Goal: Task Accomplishment & Management: Use online tool/utility

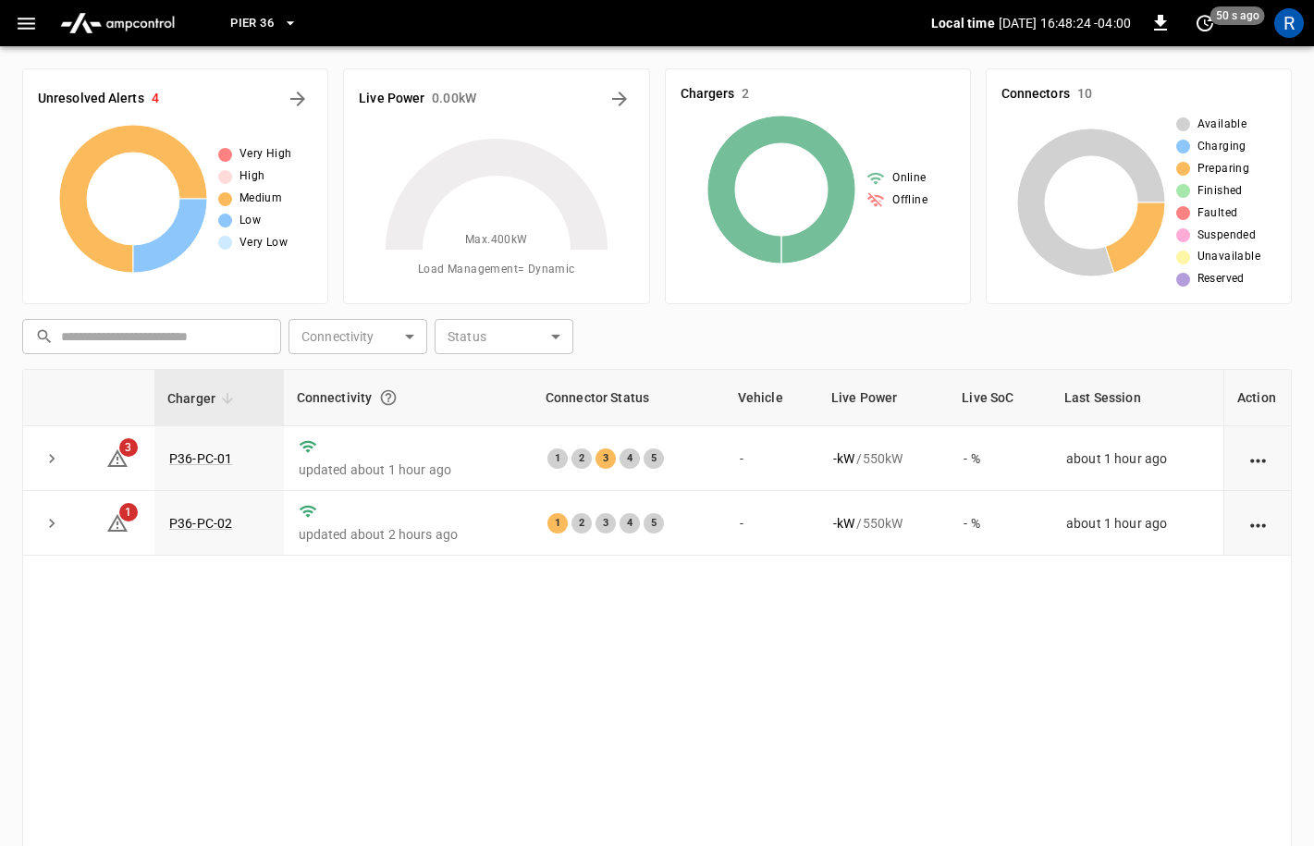
scroll to position [19, 0]
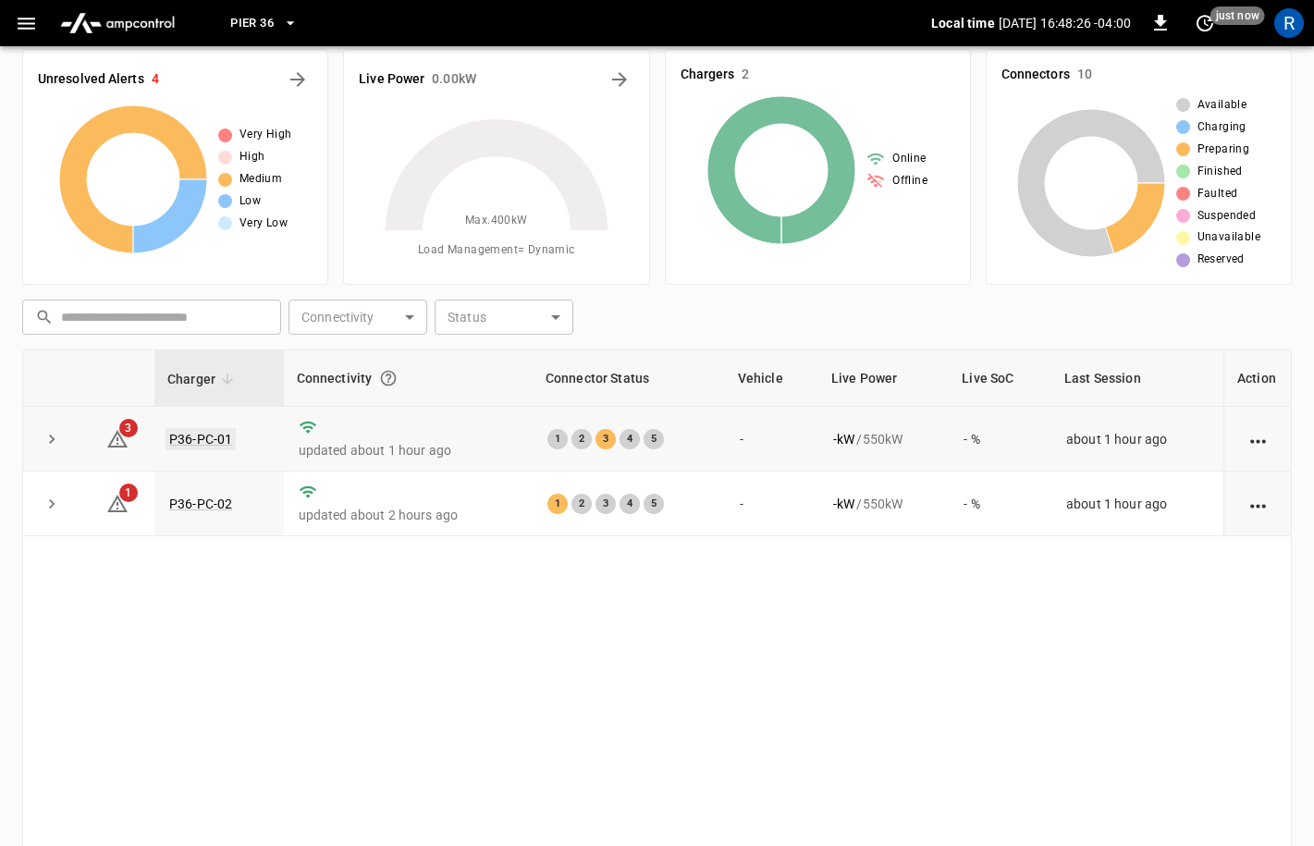
click at [193, 434] on link "P36-PC-01" at bounding box center [201, 439] width 70 height 22
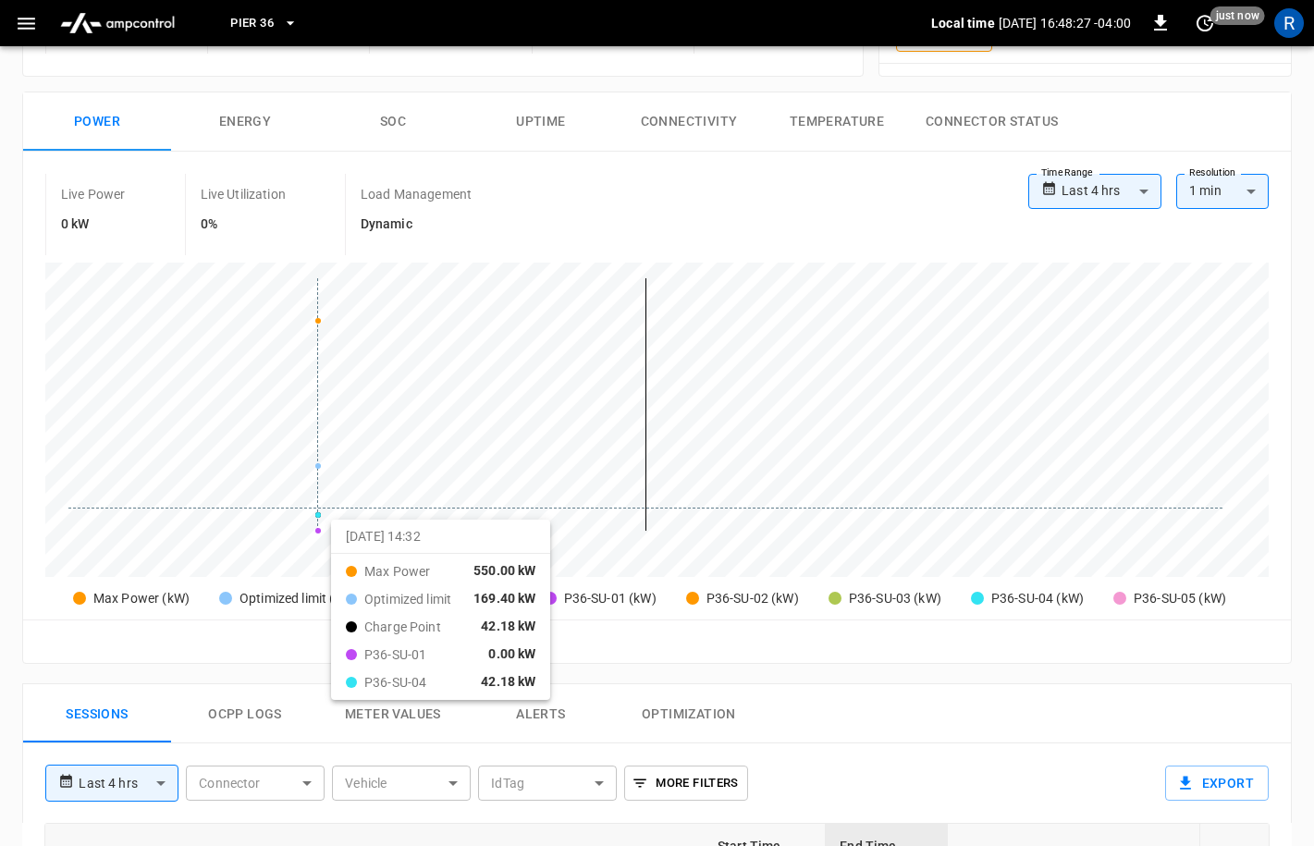
scroll to position [607, 0]
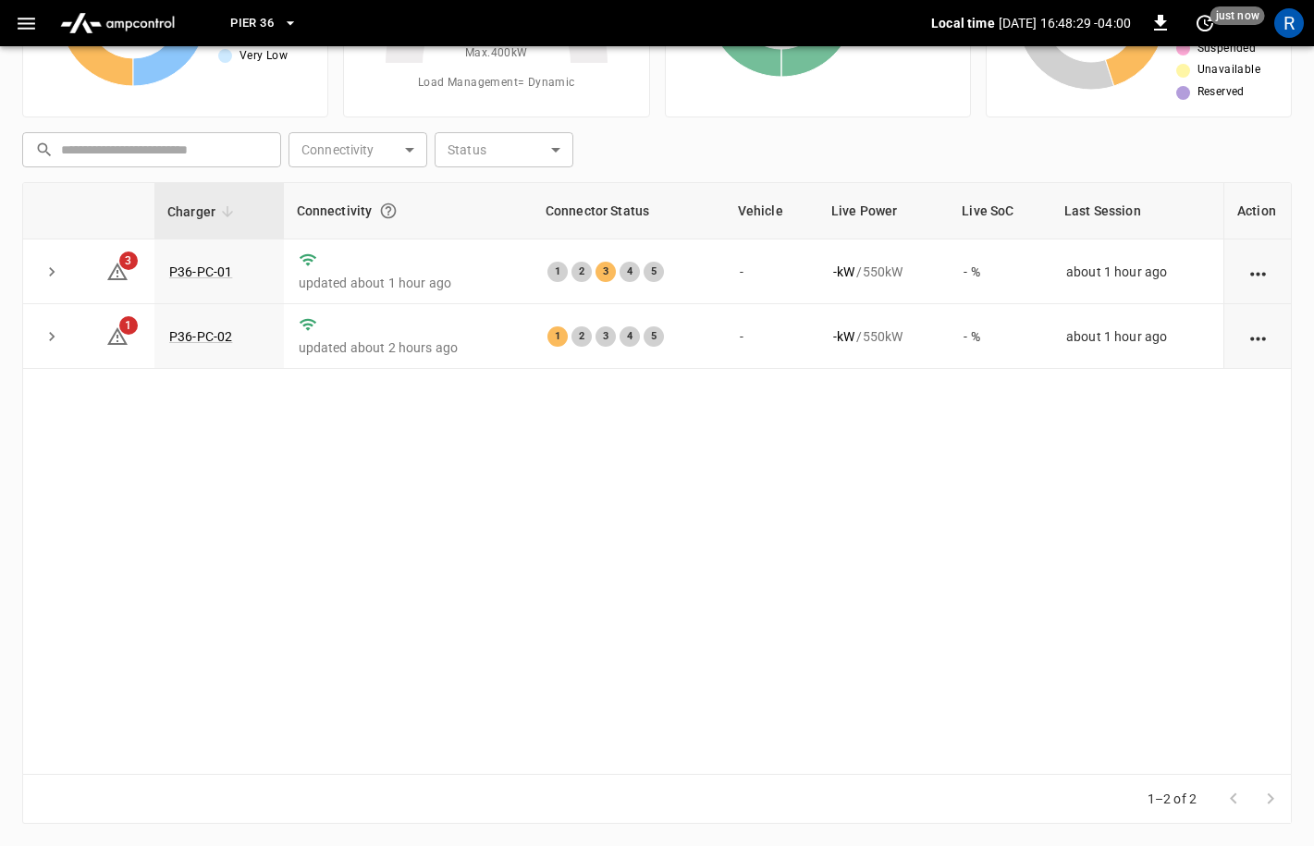
scroll to position [19, 0]
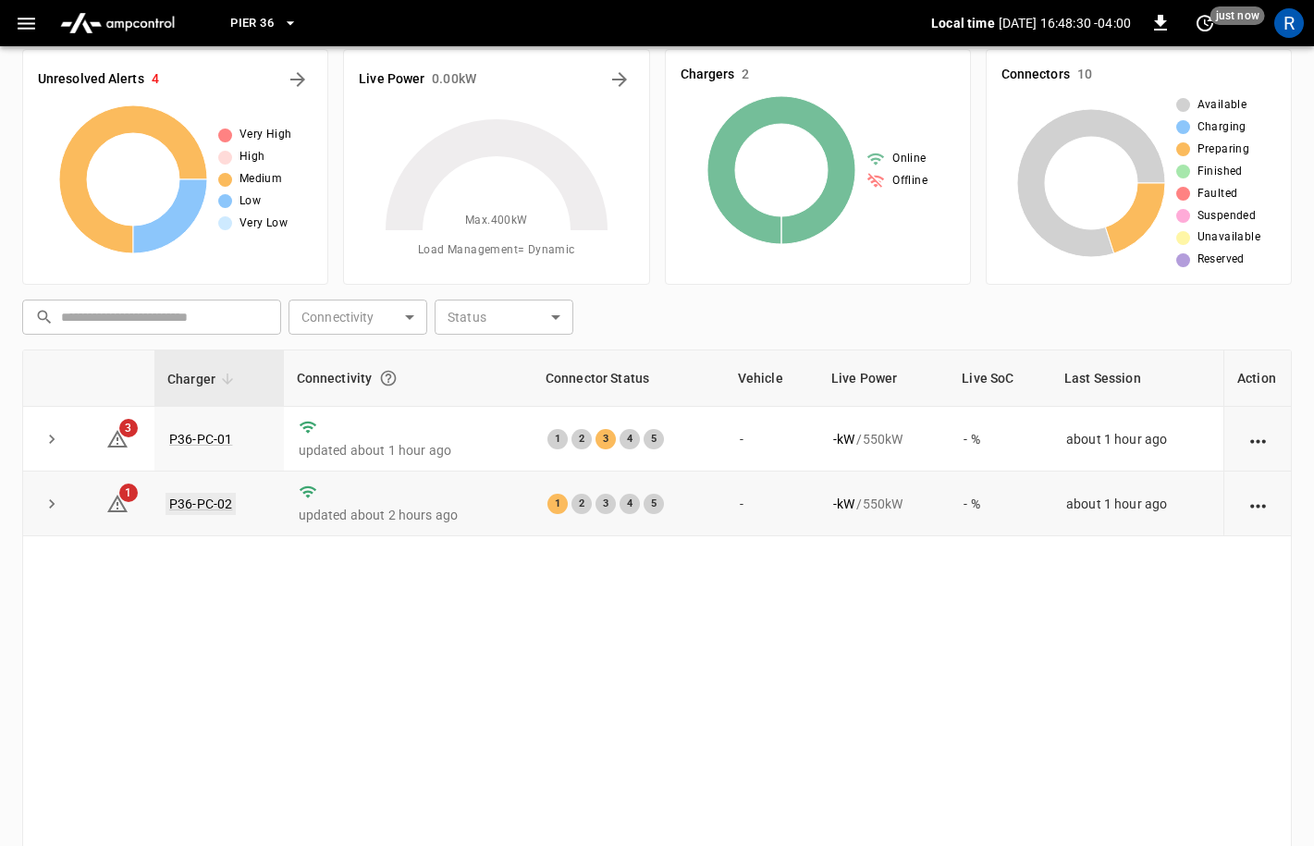
click at [210, 499] on link "P36-PC-02" at bounding box center [201, 504] width 70 height 22
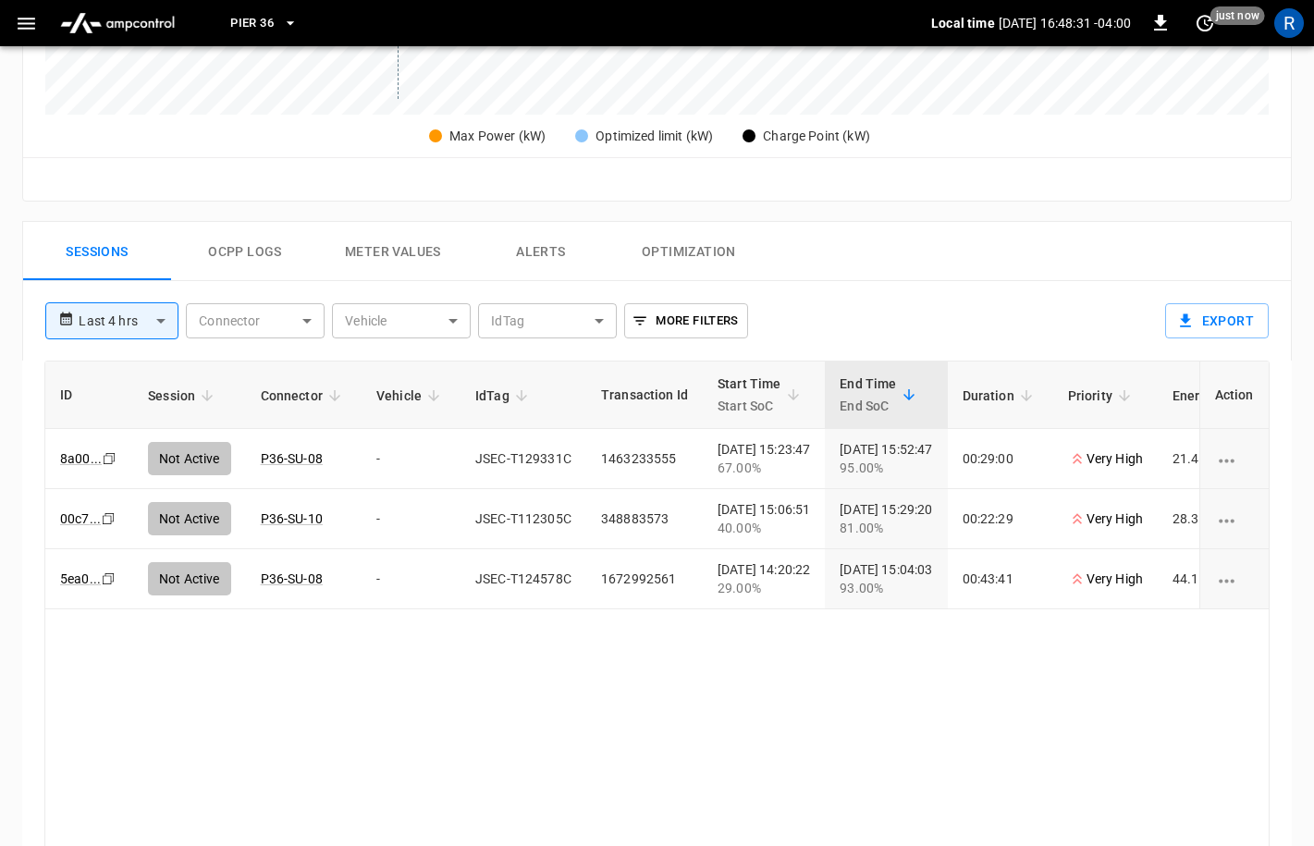
scroll to position [800, 0]
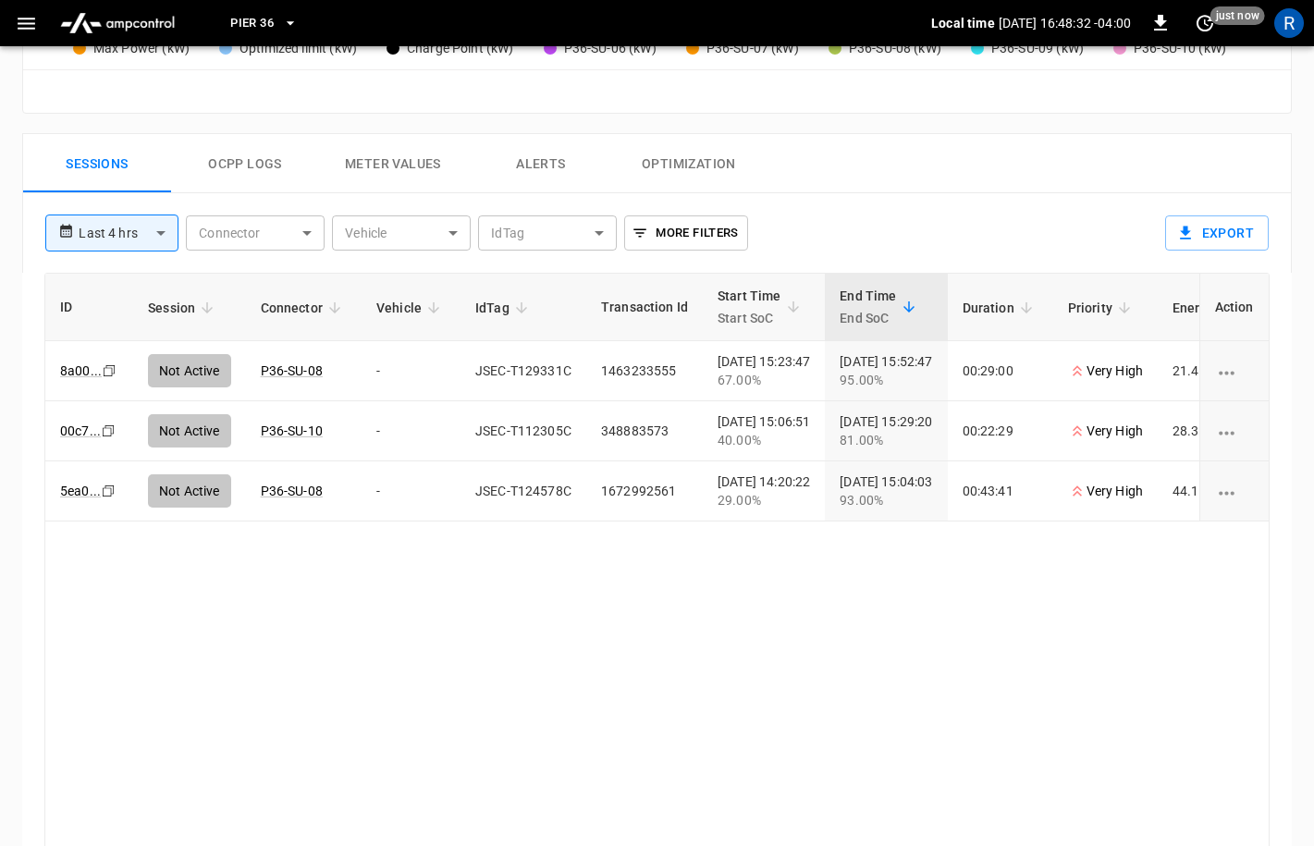
scroll to position [19, 0]
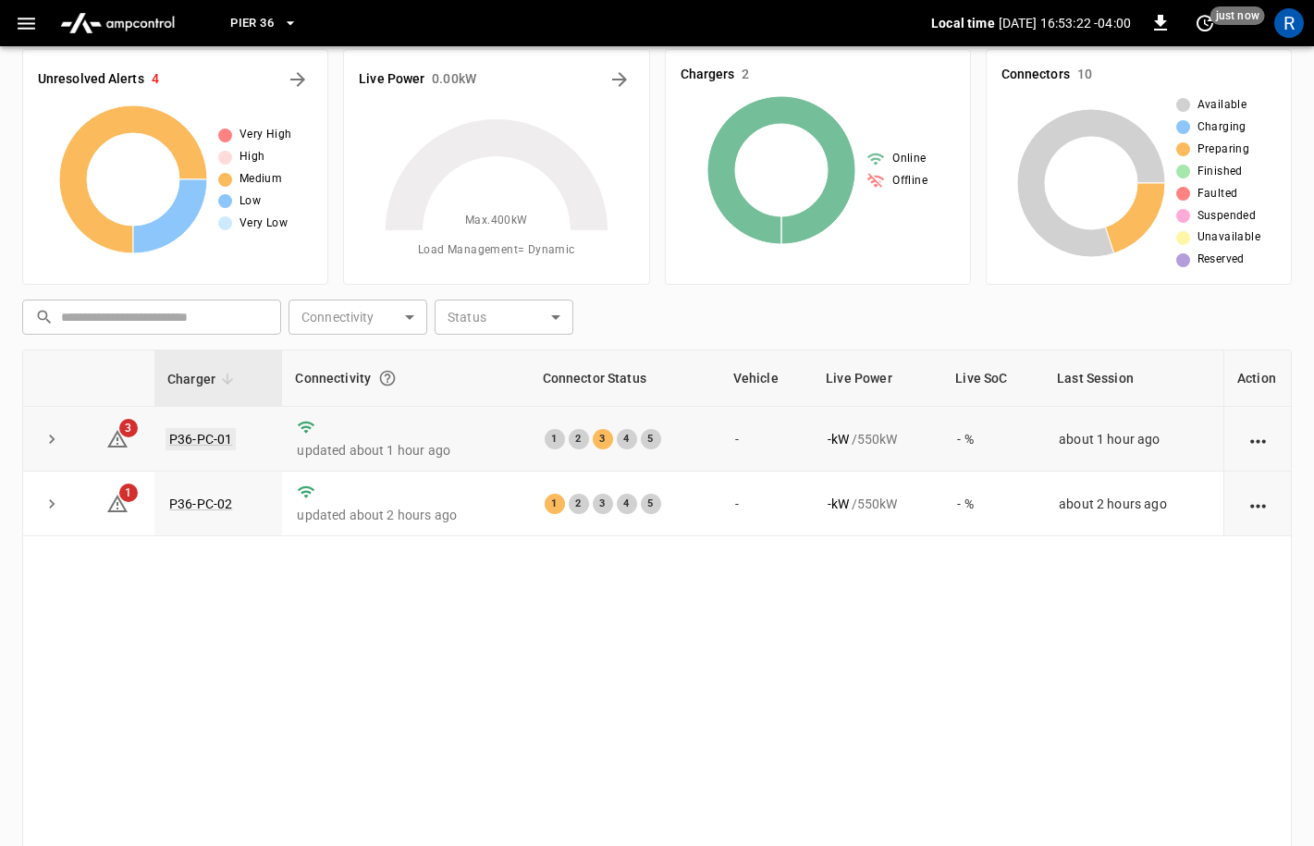
click at [215, 441] on link "P36-PC-01" at bounding box center [201, 439] width 70 height 22
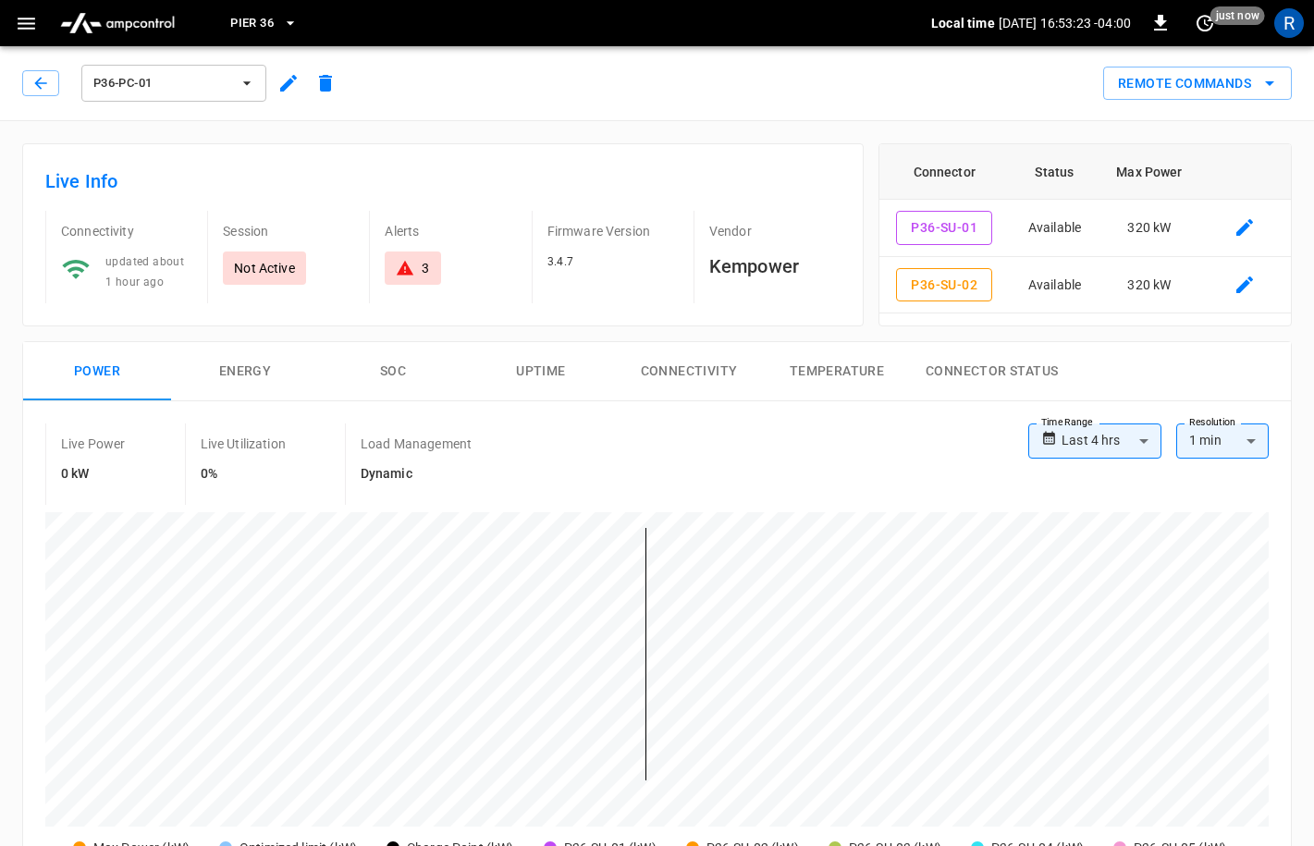
scroll to position [368, 0]
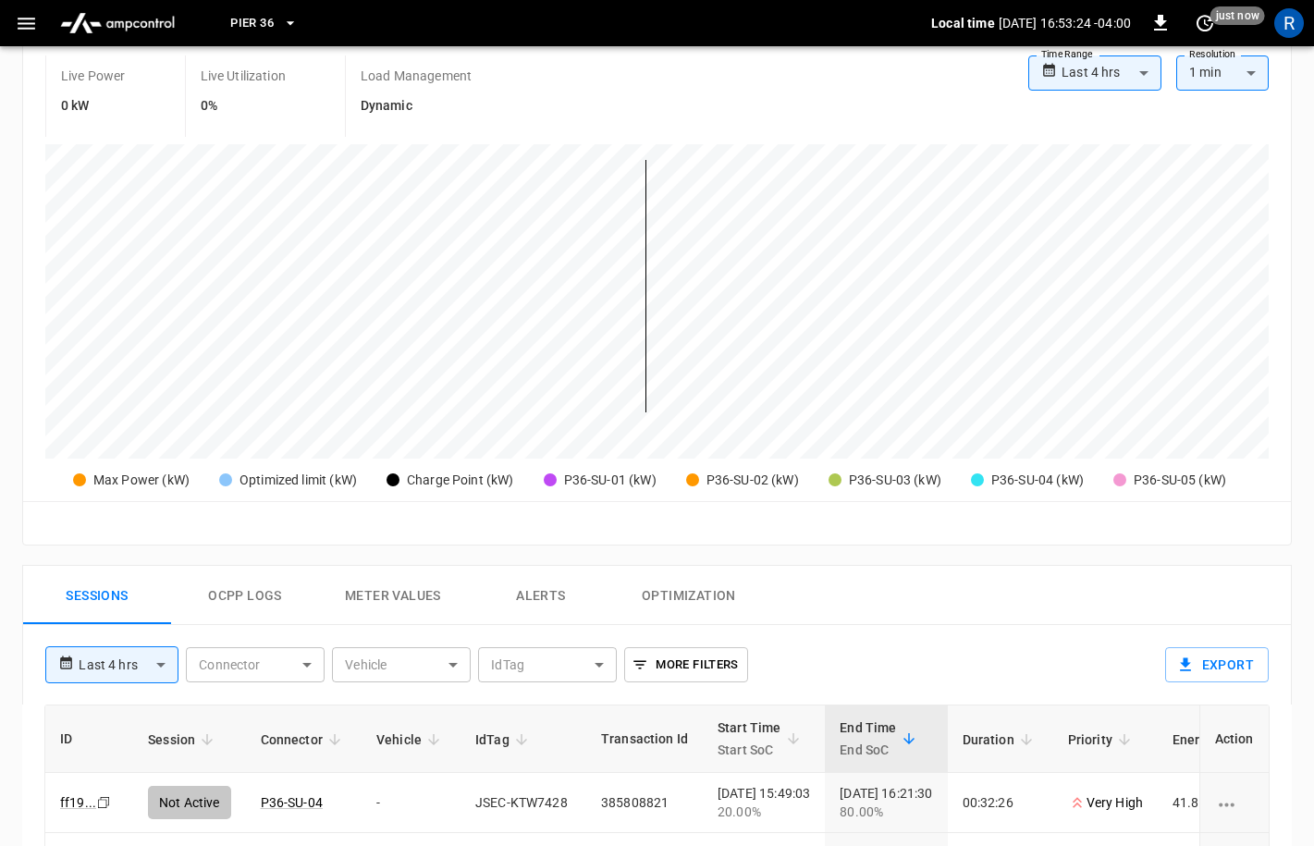
scroll to position [19, 0]
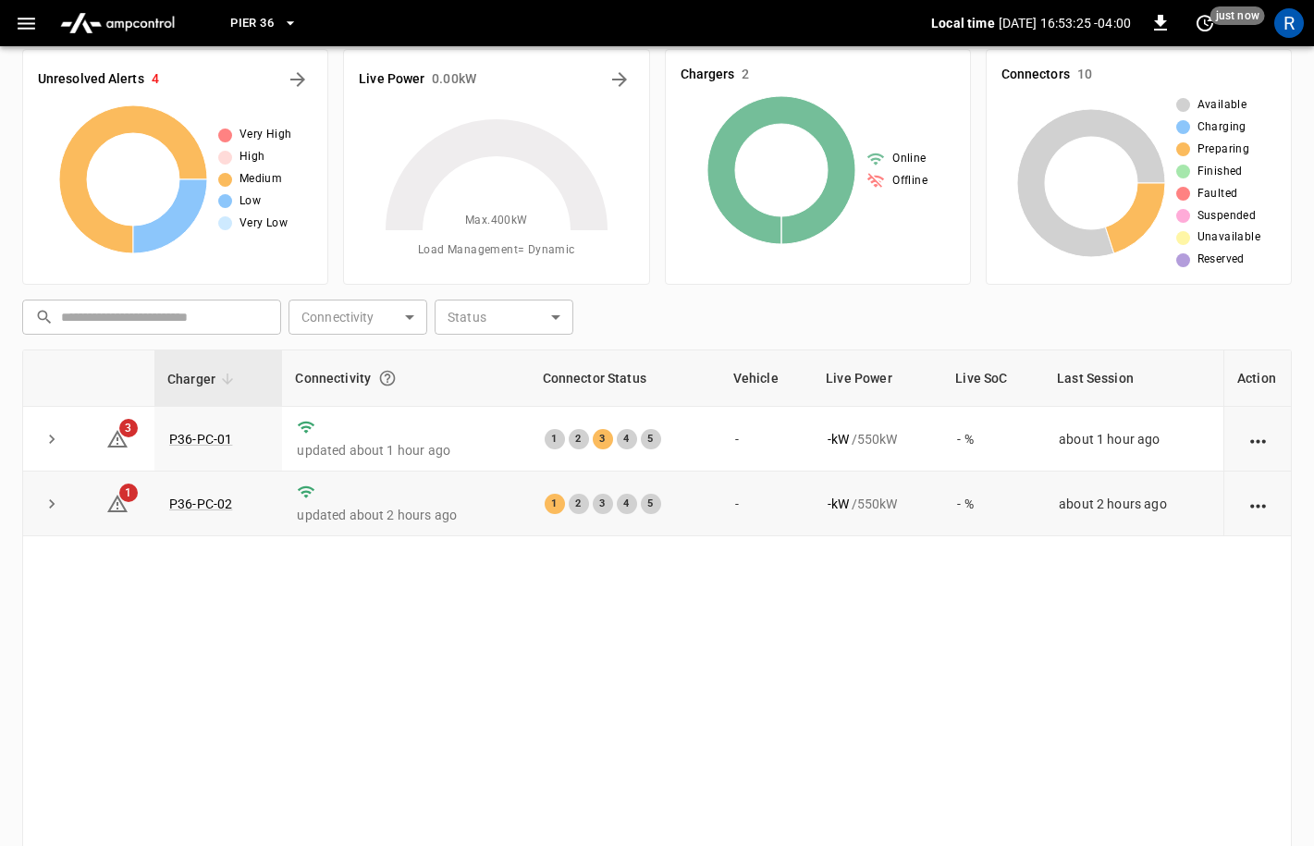
click at [202, 491] on td "P36-PC-02" at bounding box center [218, 504] width 128 height 65
click at [202, 506] on link "P36-PC-02" at bounding box center [201, 504] width 70 height 22
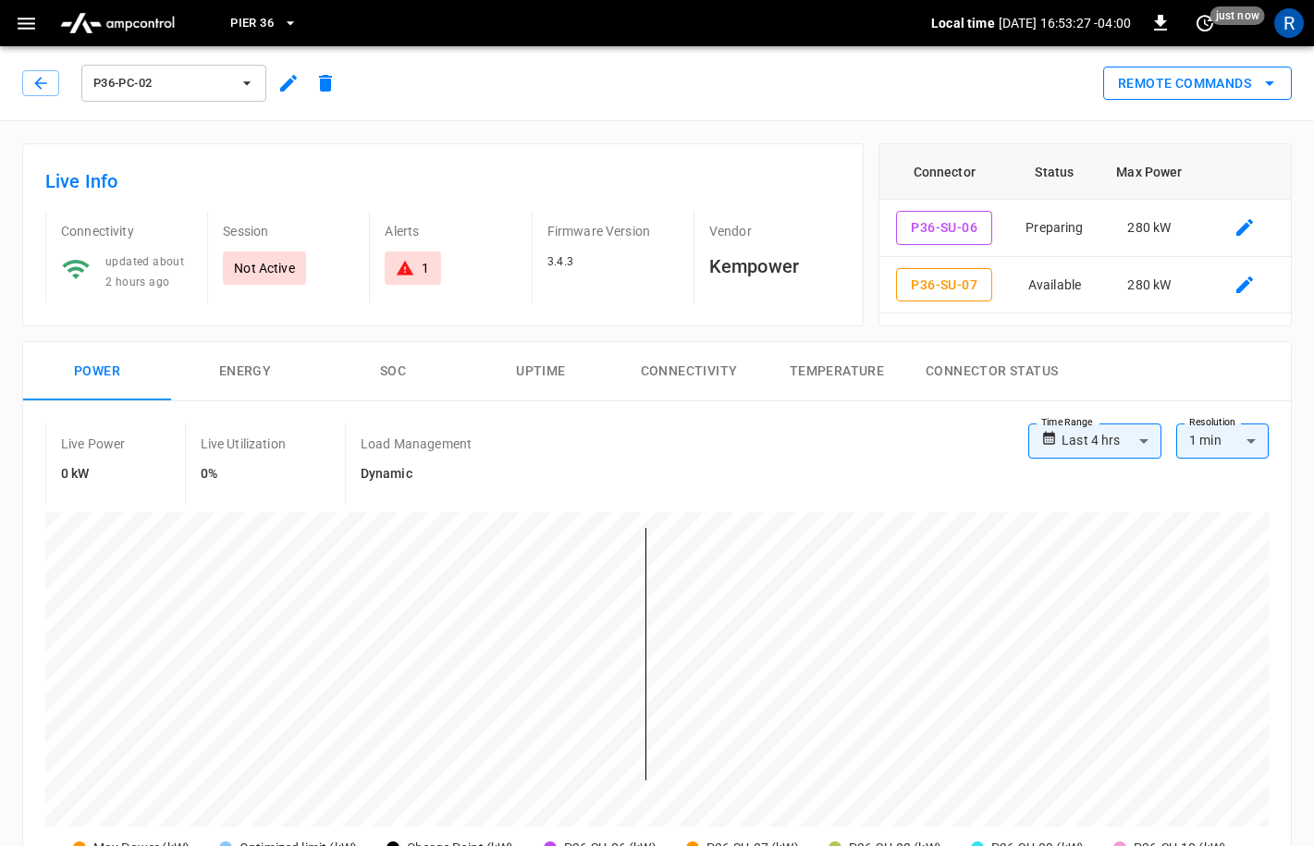
click at [1217, 88] on button "Remote Commands" at bounding box center [1197, 84] width 189 height 34
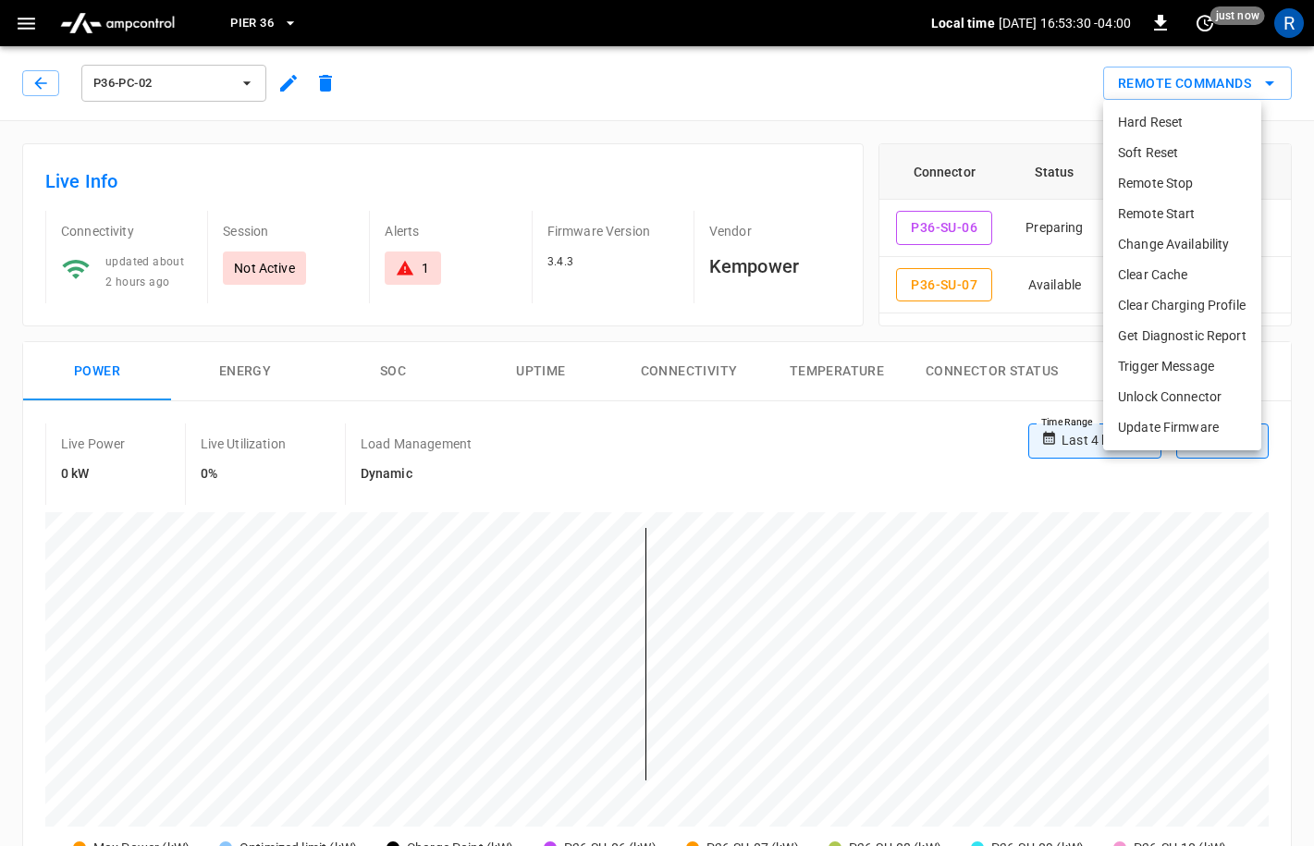
click at [1180, 215] on li "Remote Start" at bounding box center [1182, 214] width 158 height 31
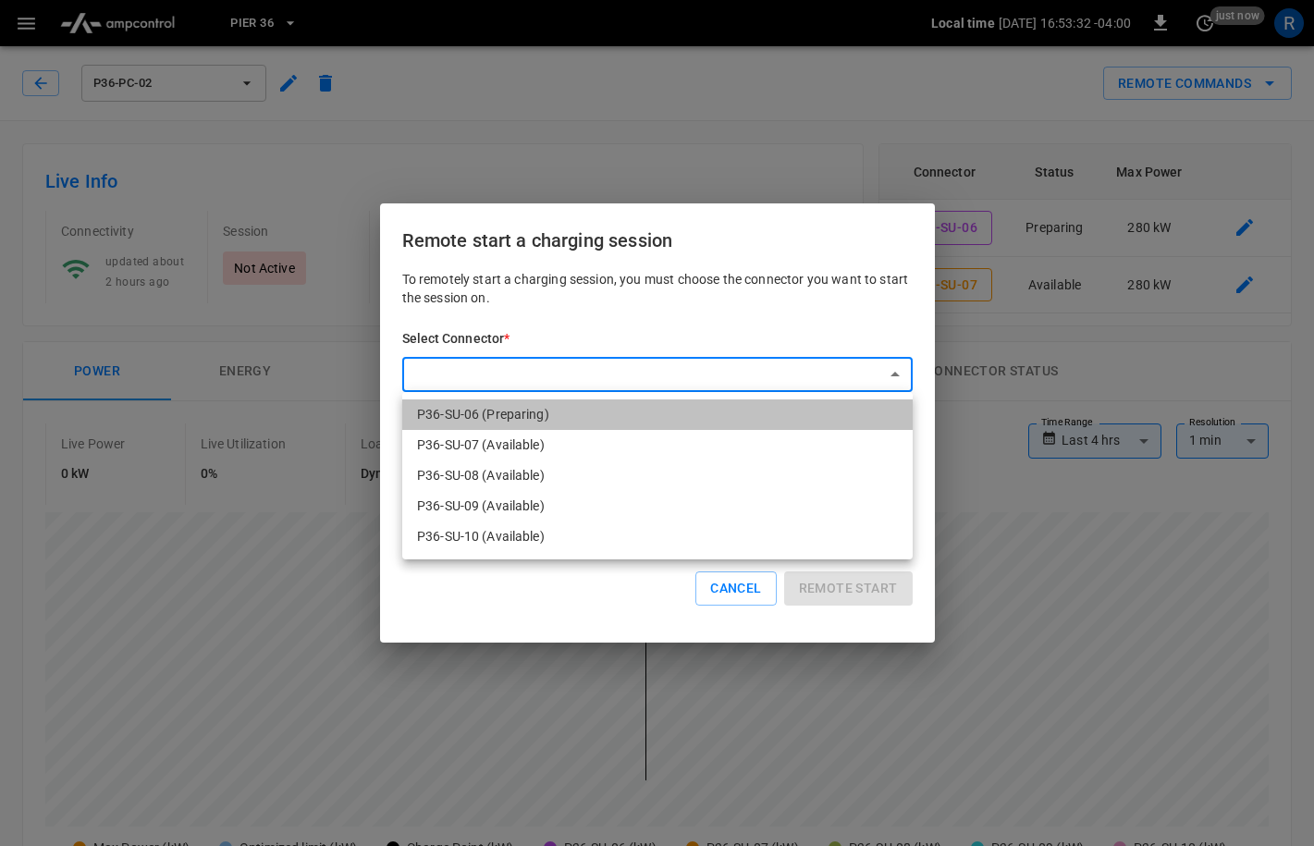
click at [483, 415] on li "P36-SU-06 (Preparing)" at bounding box center [657, 415] width 511 height 31
type input "**********"
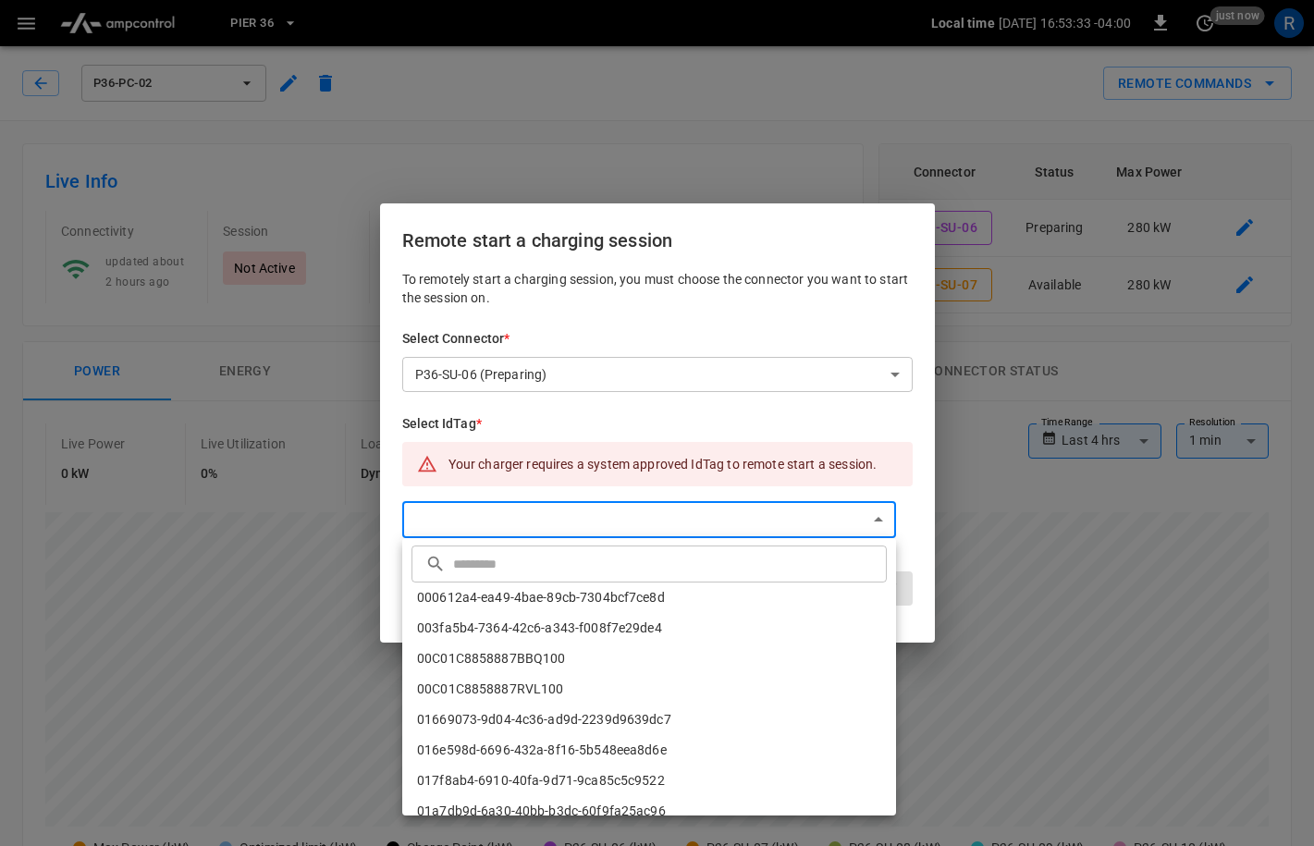
click at [491, 569] on input "text" at bounding box center [667, 563] width 429 height 49
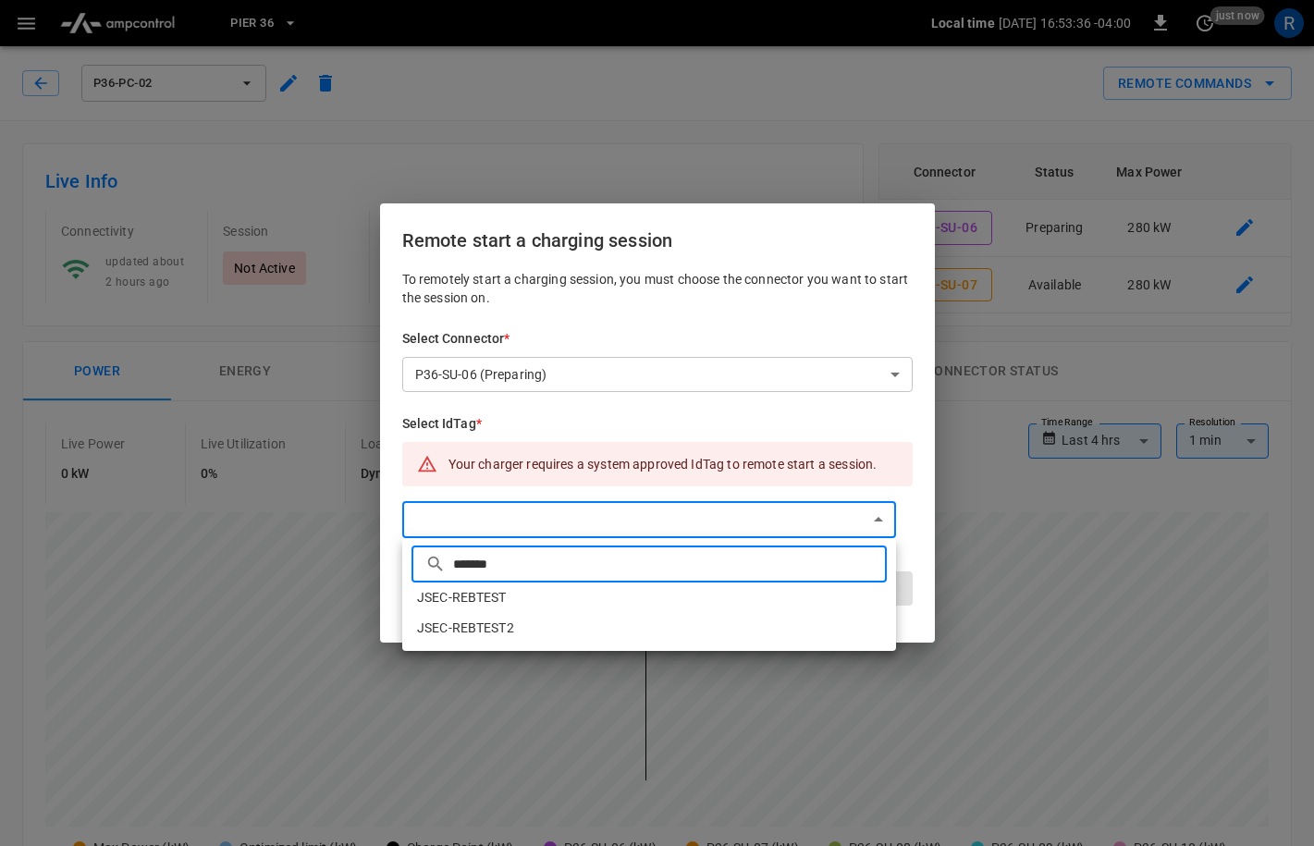
type input "*******"
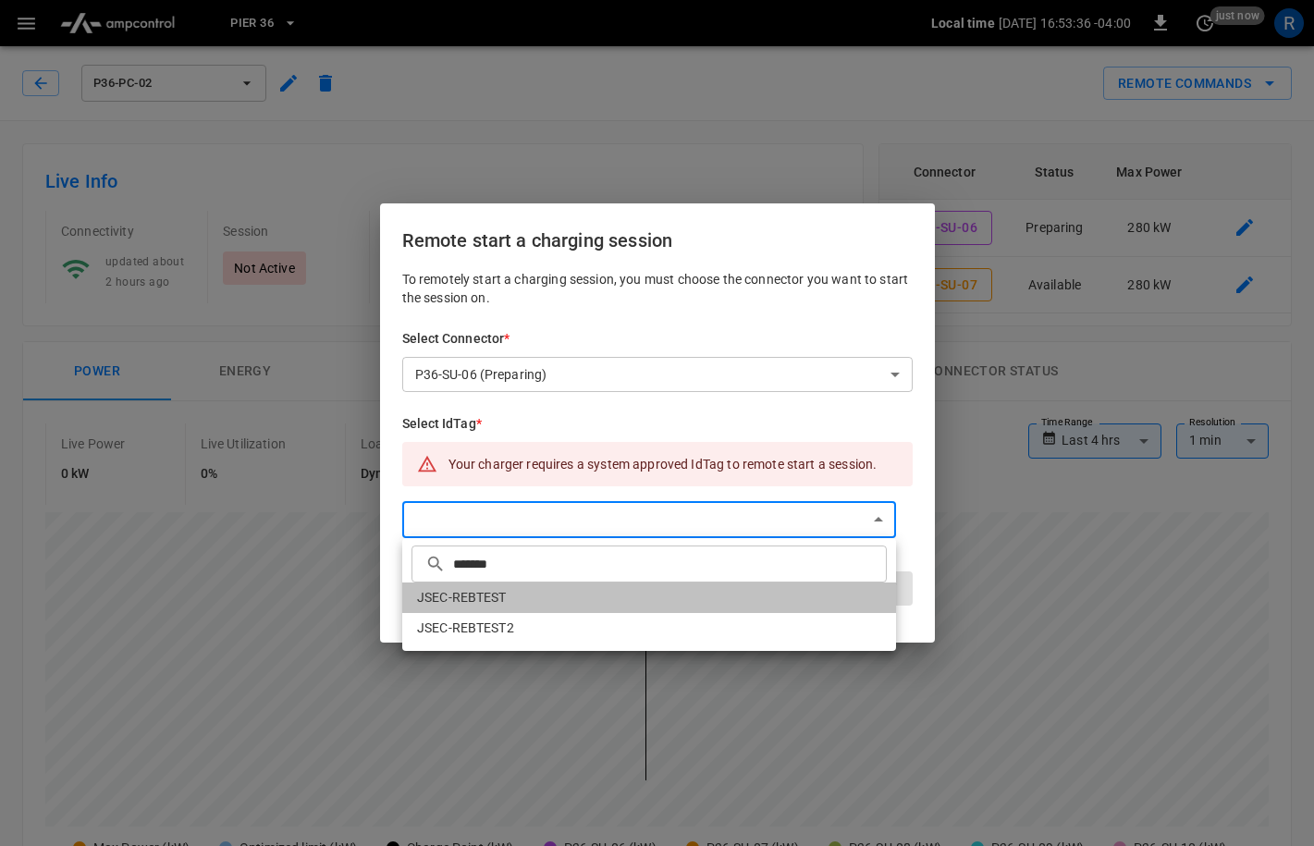
click at [488, 599] on li "JSEC-REBTEST" at bounding box center [649, 598] width 494 height 31
type input "**********"
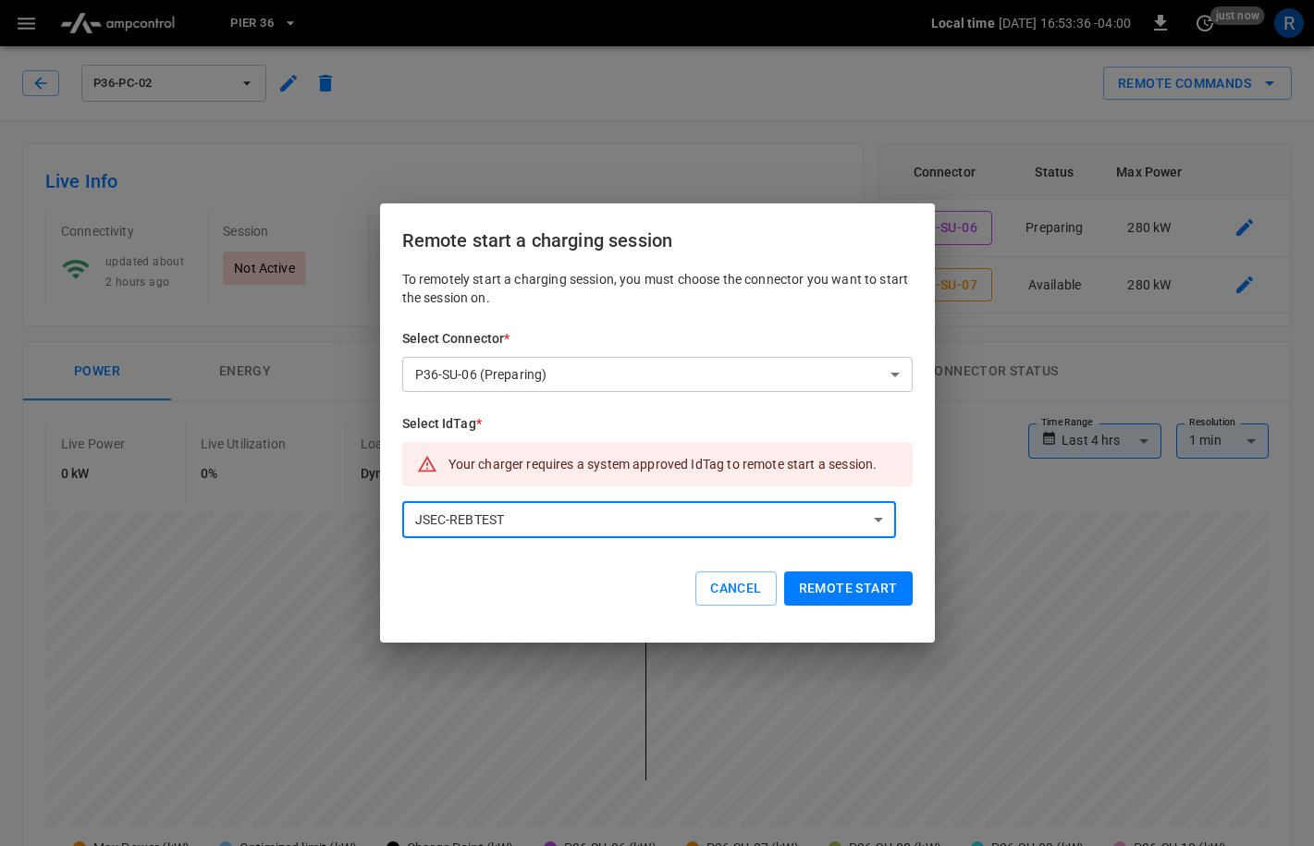
click at [842, 597] on button "Remote start" at bounding box center [848, 589] width 129 height 34
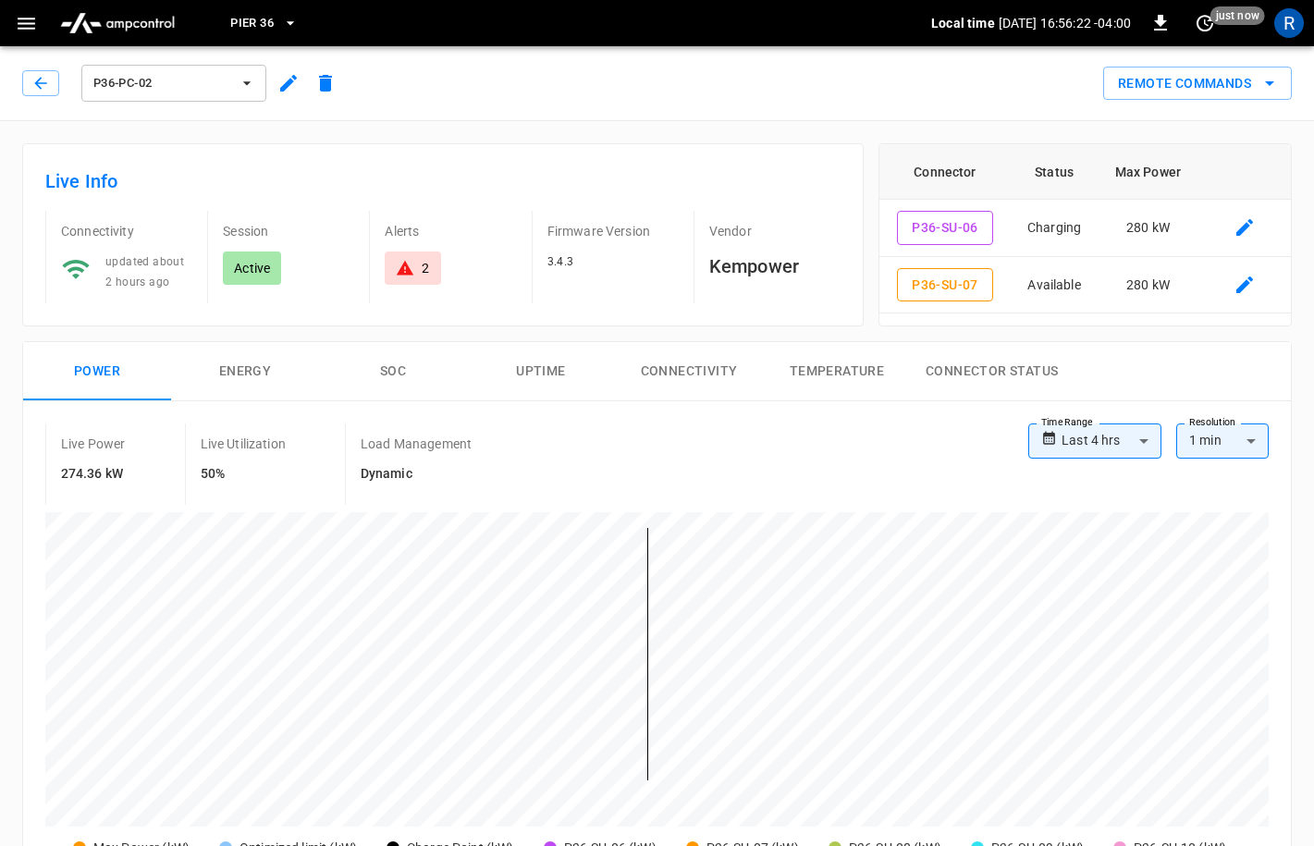
click at [220, 80] on span "P36-PC-02" at bounding box center [161, 83] width 137 height 21
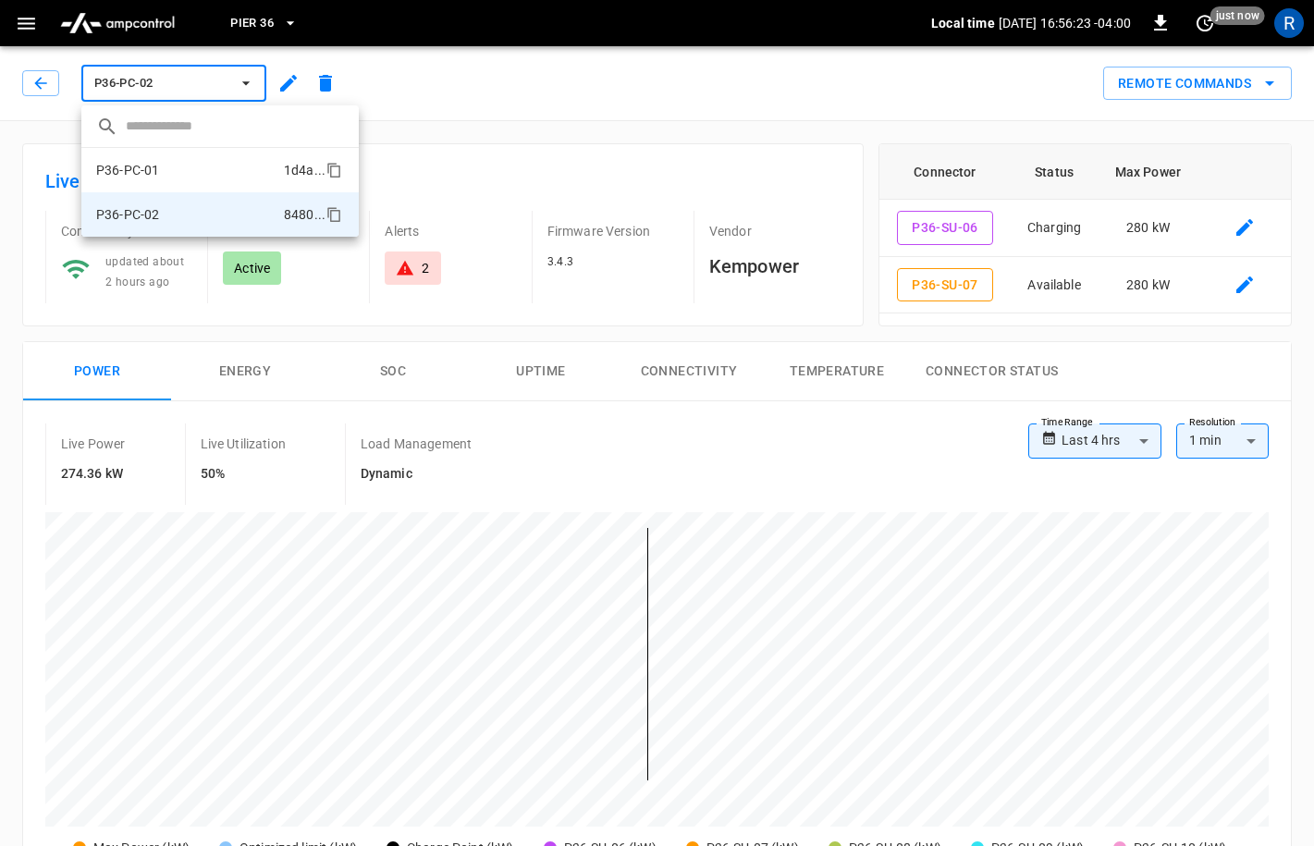
click at [194, 179] on li "P36-PC-01 1d4a ..." at bounding box center [219, 170] width 277 height 44
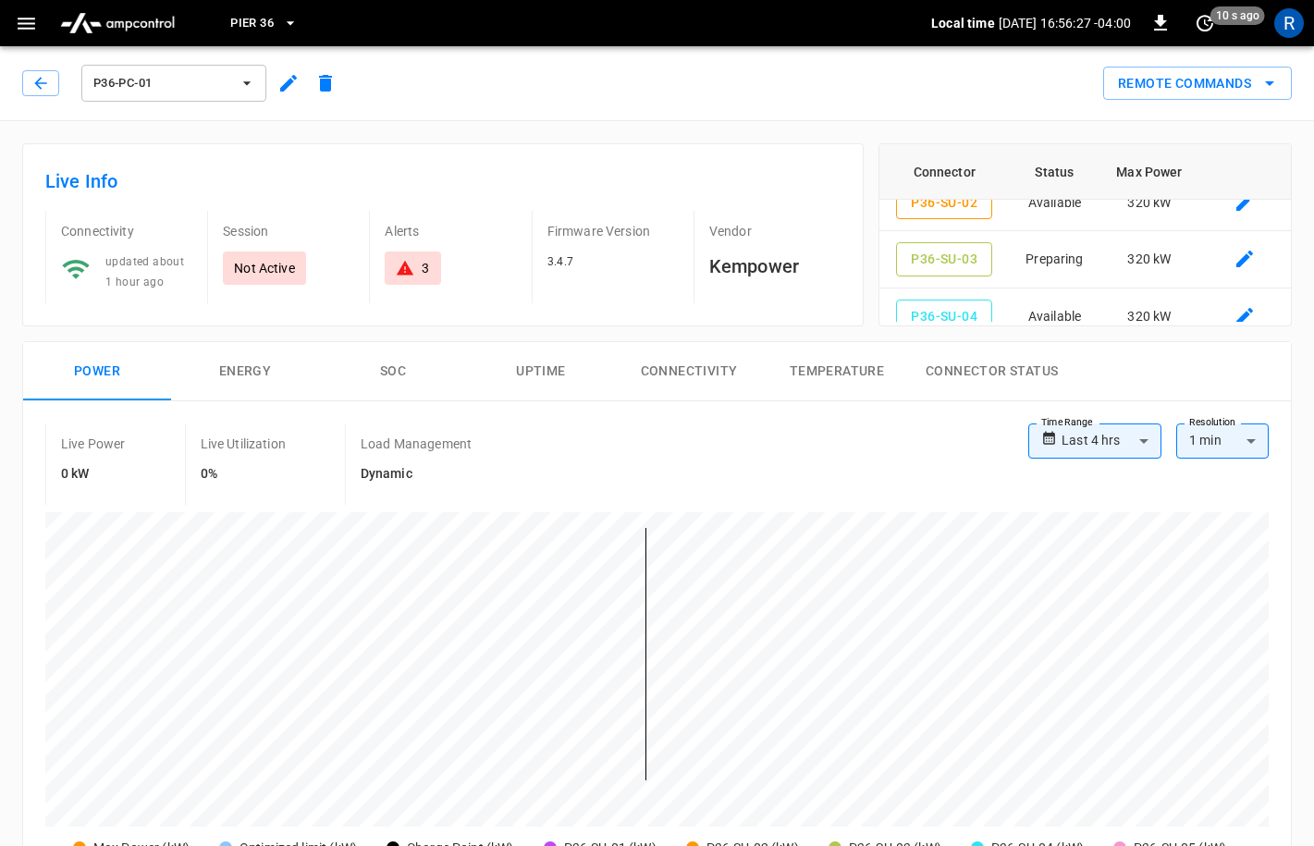
scroll to position [81, 0]
click at [1226, 92] on button "Remote Commands" at bounding box center [1197, 84] width 189 height 34
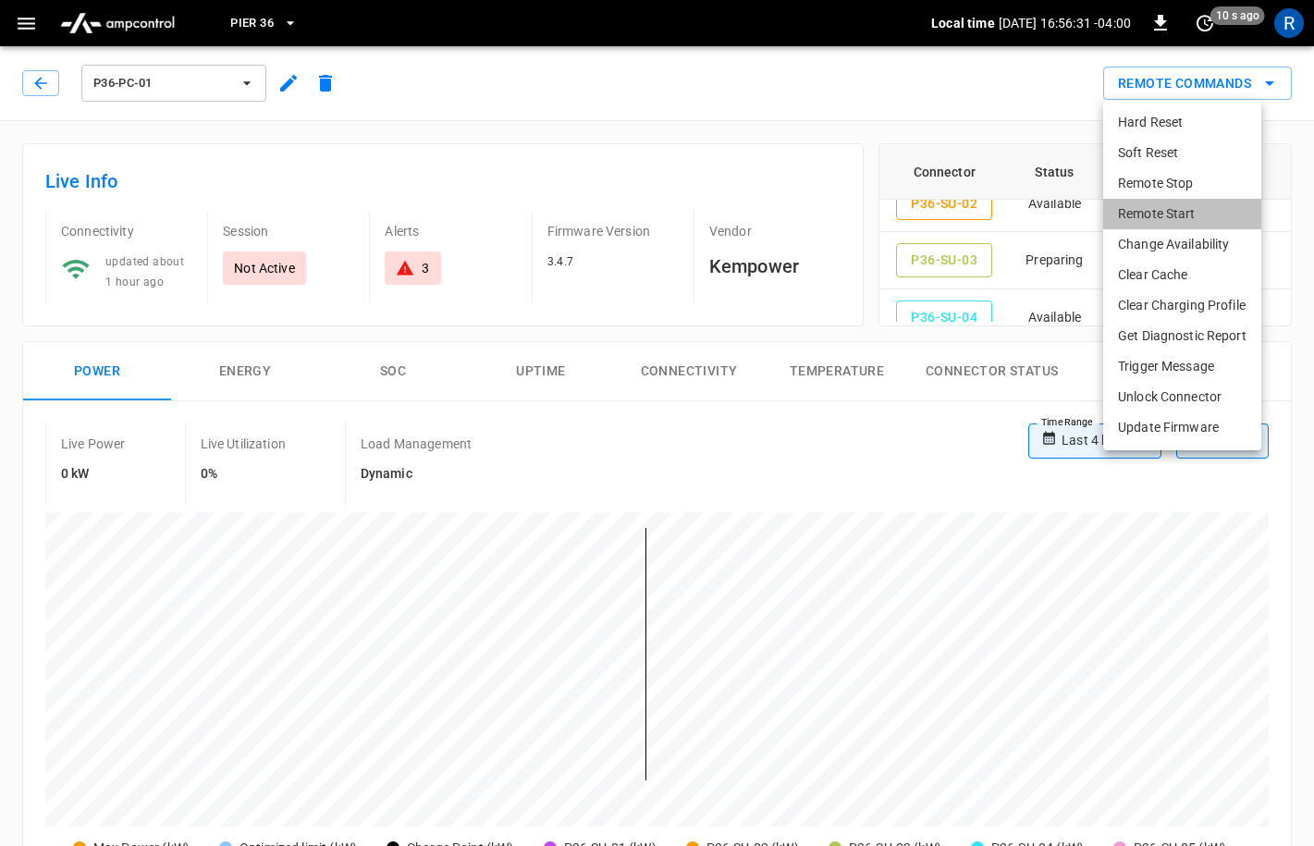
click at [1180, 208] on li "Remote Start" at bounding box center [1182, 214] width 158 height 31
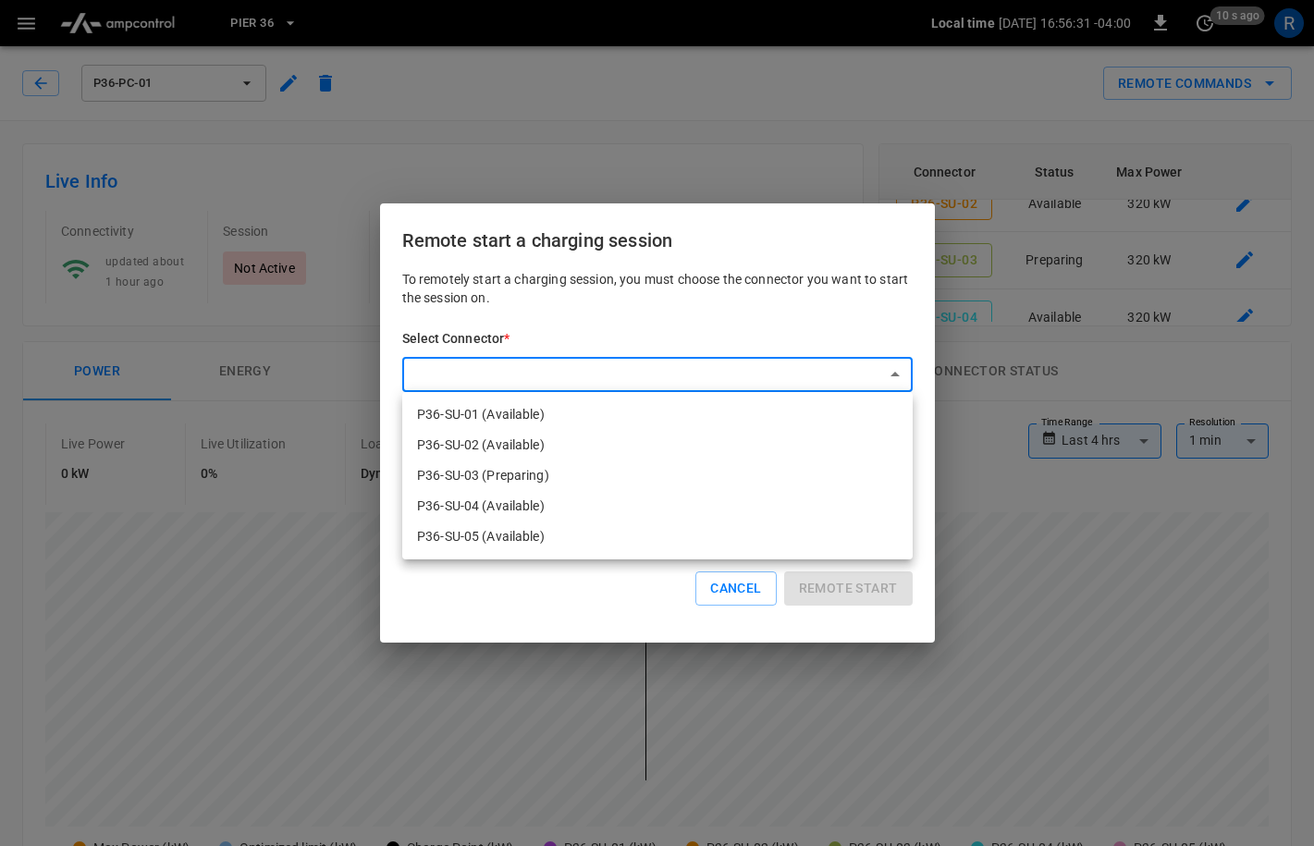
click at [576, 469] on li "P36-SU-03 (Preparing)" at bounding box center [657, 476] width 511 height 31
type input "**********"
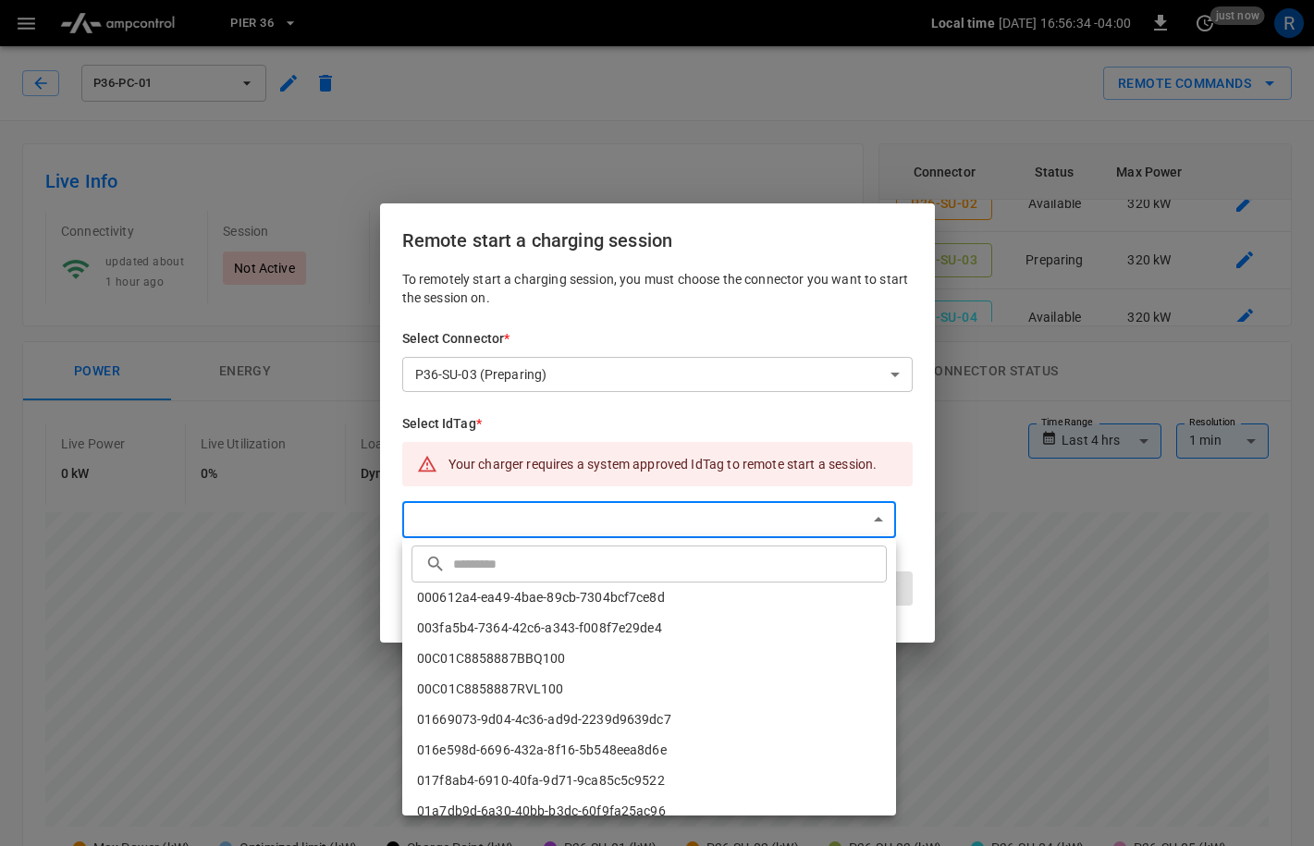
click at [521, 571] on input "text" at bounding box center [667, 563] width 429 height 49
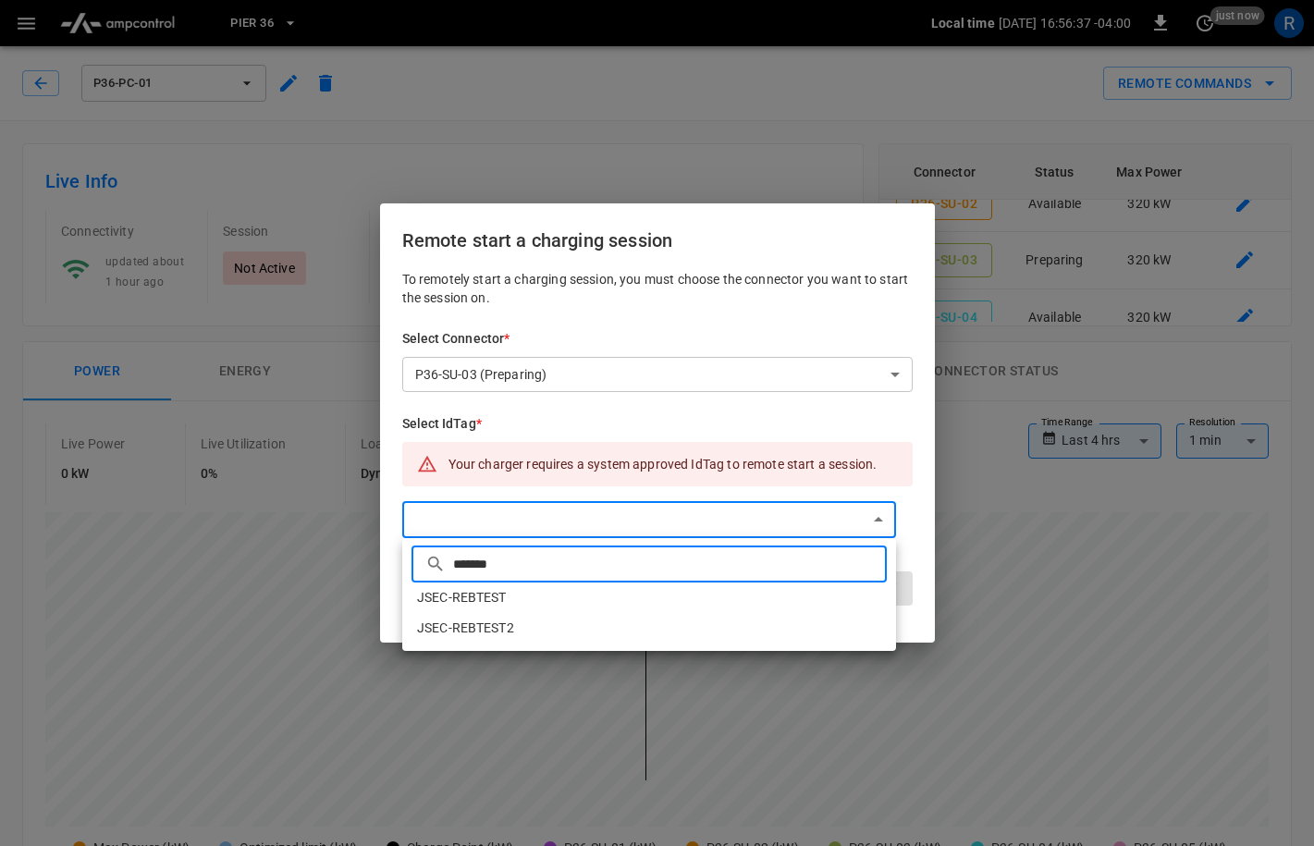
type input "*******"
click at [522, 599] on li "JSEC-REBTEST" at bounding box center [649, 598] width 494 height 31
type input "**********"
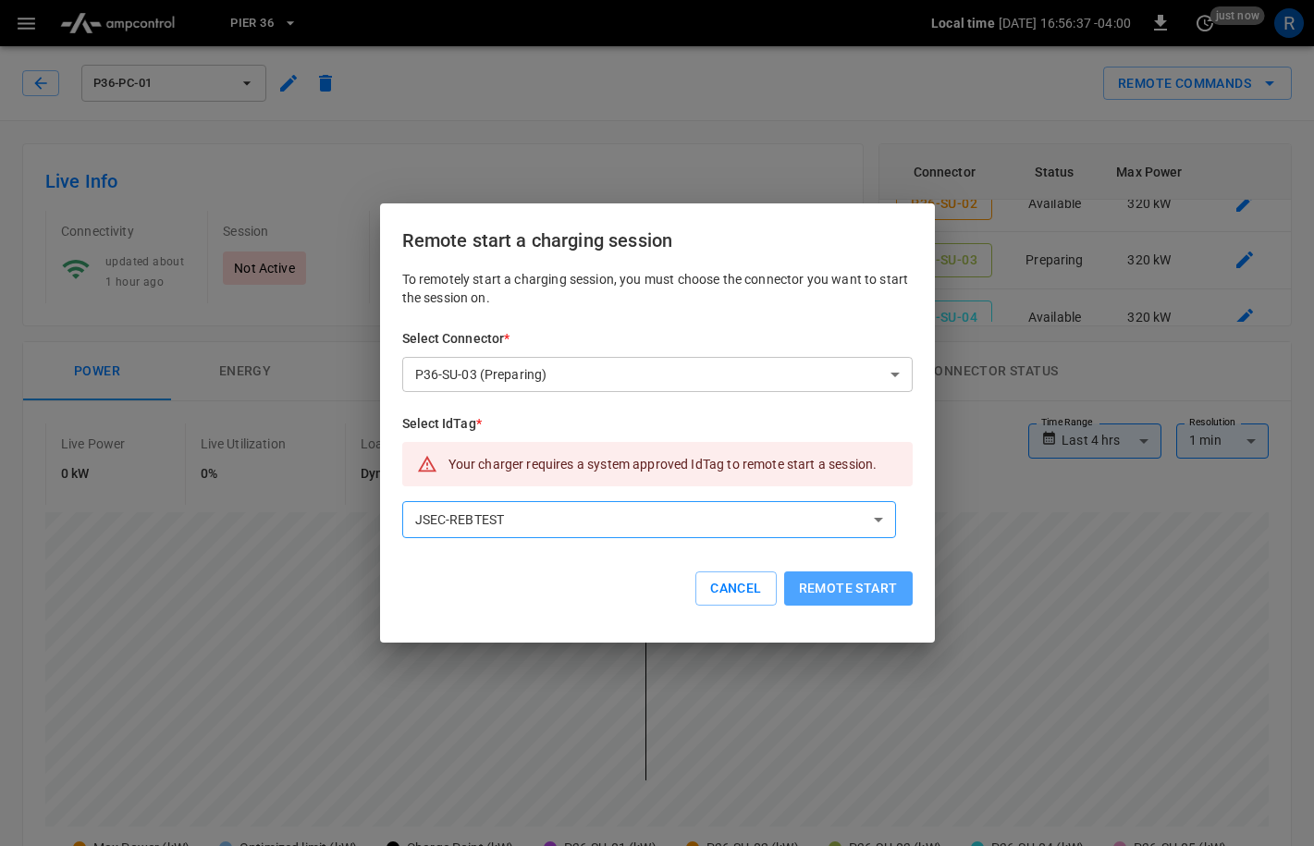
click at [867, 594] on button "Remote start" at bounding box center [848, 589] width 129 height 34
